Goal: Task Accomplishment & Management: Manage account settings

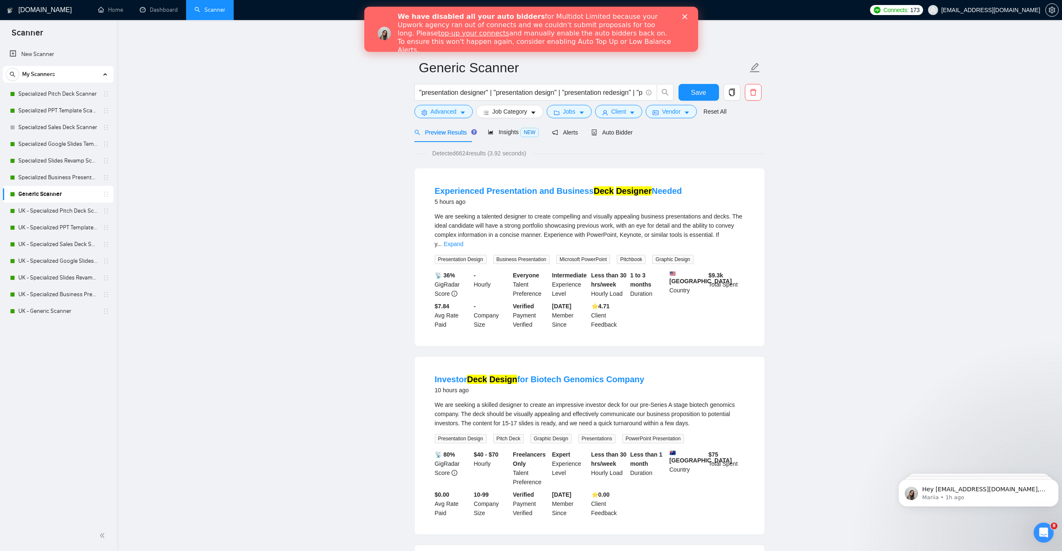
click at [682, 16] on icon "Close" at bounding box center [684, 16] width 5 height 5
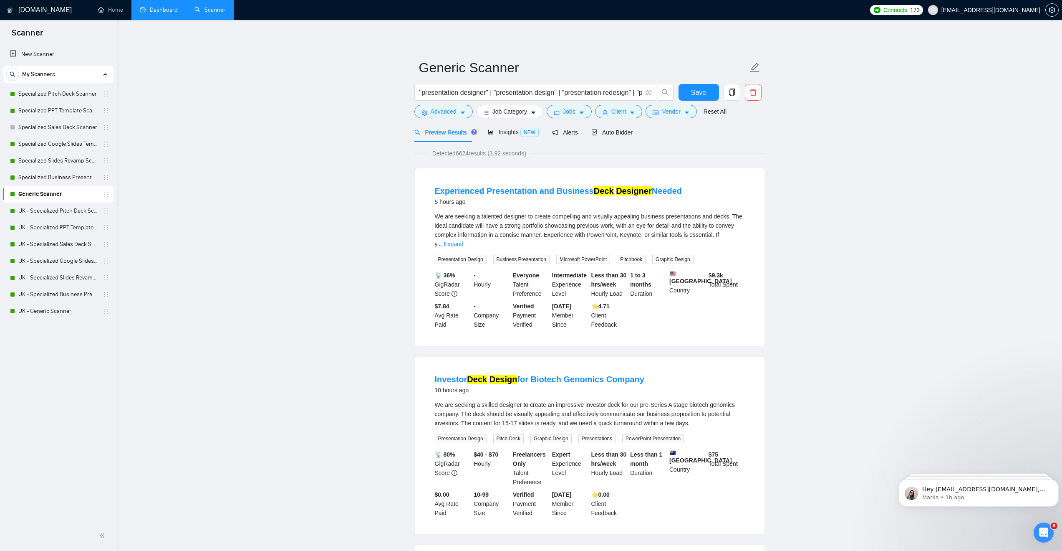
click at [167, 10] on link "Dashboard" at bounding box center [159, 9] width 38 height 7
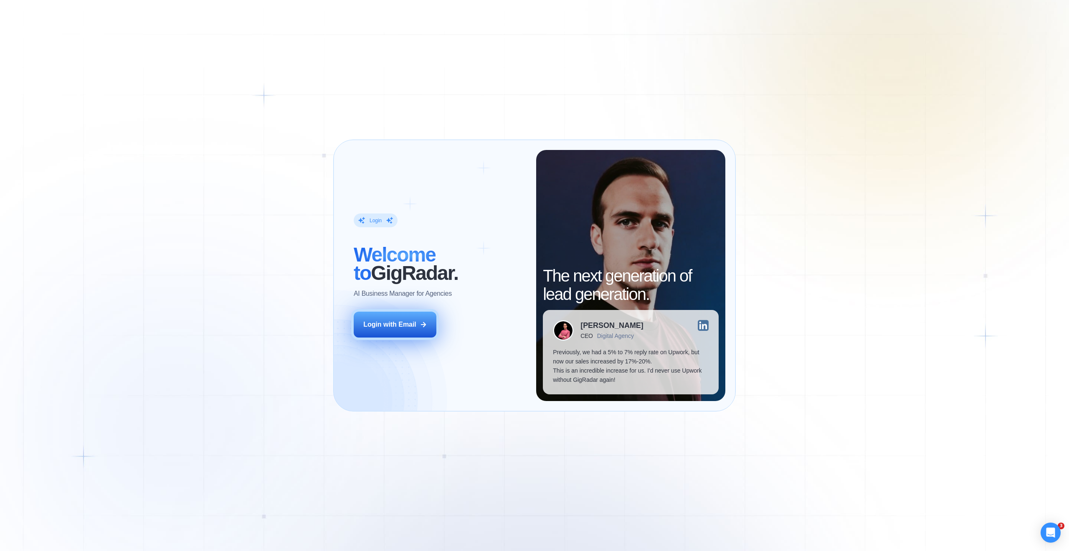
click at [407, 321] on div "Login with Email" at bounding box center [389, 324] width 53 height 9
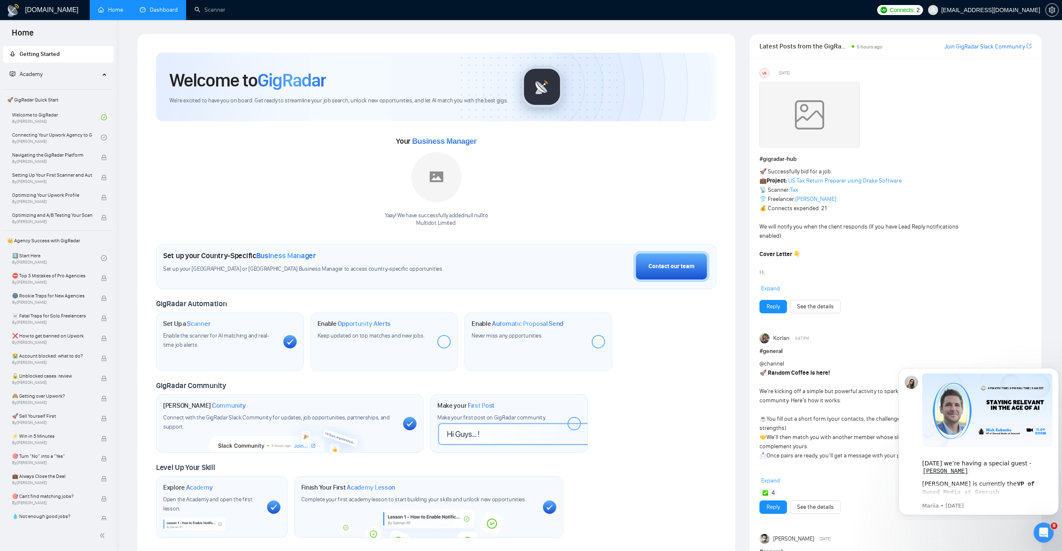
click at [141, 10] on link "Dashboard" at bounding box center [159, 9] width 38 height 7
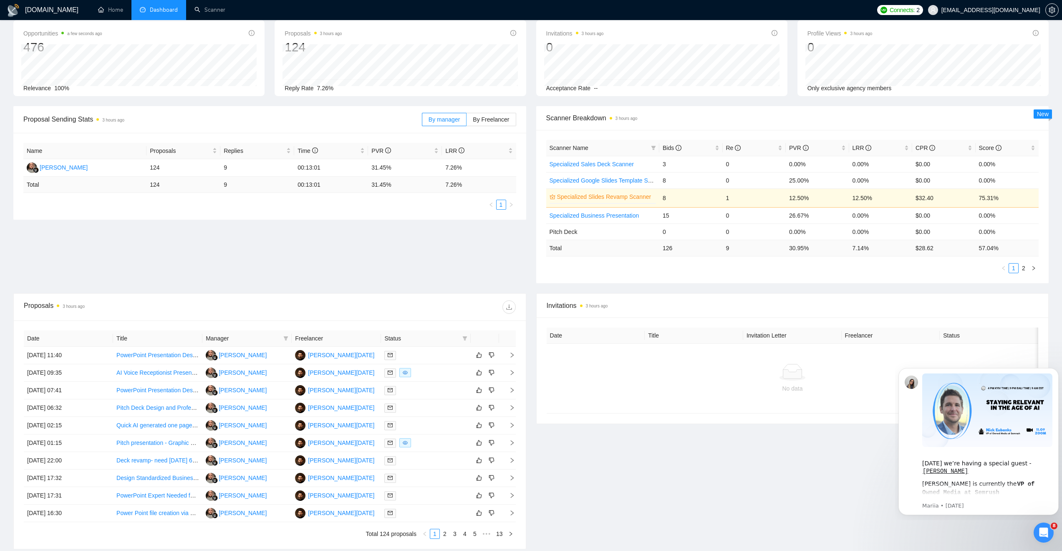
scroll to position [42, 0]
